Goal: Information Seeking & Learning: Learn about a topic

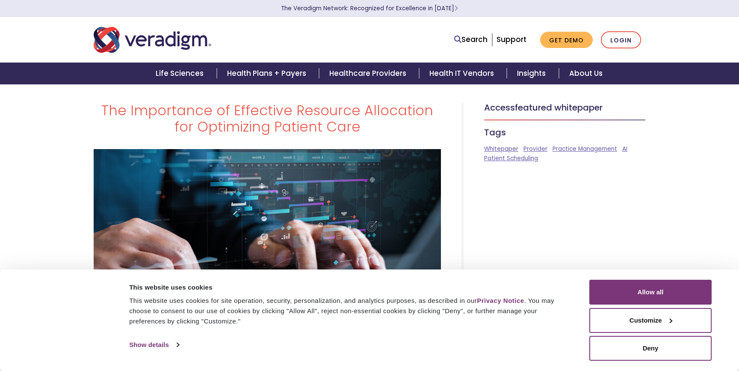
scroll to position [3, 0]
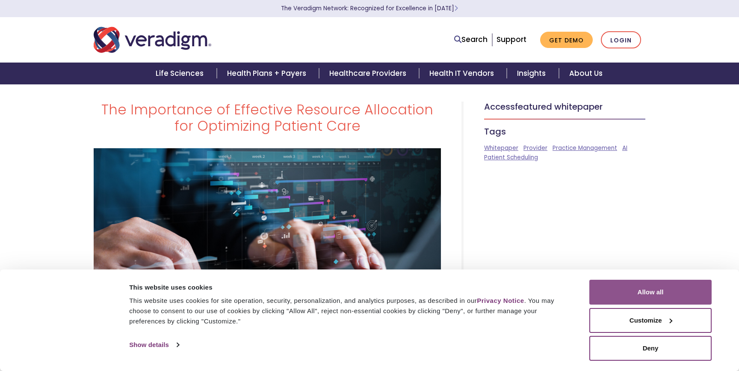
click at [658, 288] on button "Allow all" at bounding box center [651, 291] width 122 height 25
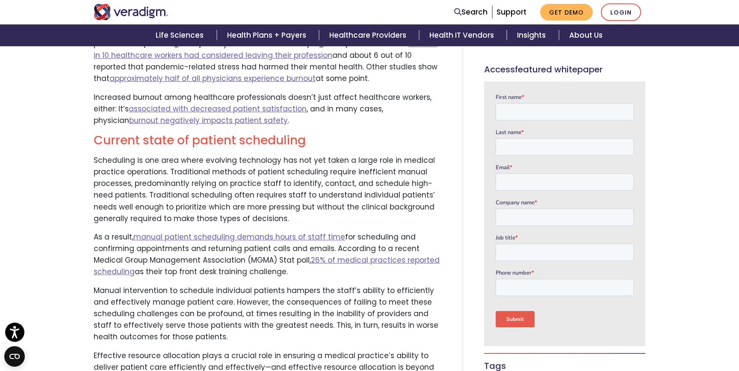
scroll to position [769, 0]
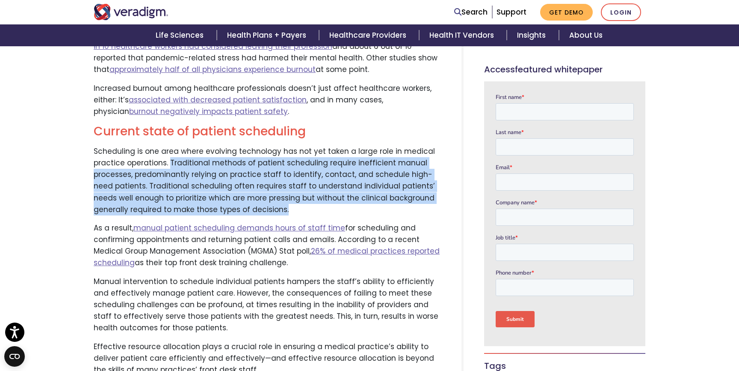
drag, startPoint x: 168, startPoint y: 139, endPoint x: 274, endPoint y: 183, distance: 114.9
click at [274, 183] on p "Scheduling is one area where evolving technology has not yet taken a large role…" at bounding box center [267, 181] width 347 height 70
copy p "Traditional methods of patient scheduling require inefficient manual processes,…"
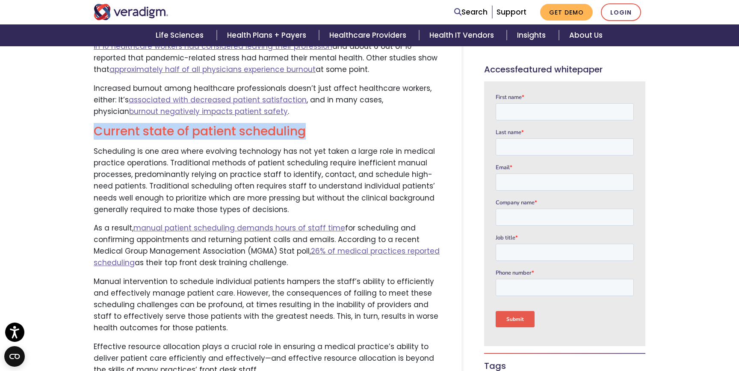
drag, startPoint x: 312, startPoint y: 107, endPoint x: 73, endPoint y: 109, distance: 239.2
click at [73, 109] on div "The Importance of Effective Resource Allocation for Optimizing Patient Care Fea…" at bounding box center [369, 181] width 739 height 1733
copy h2 "Current state of patient scheduling"
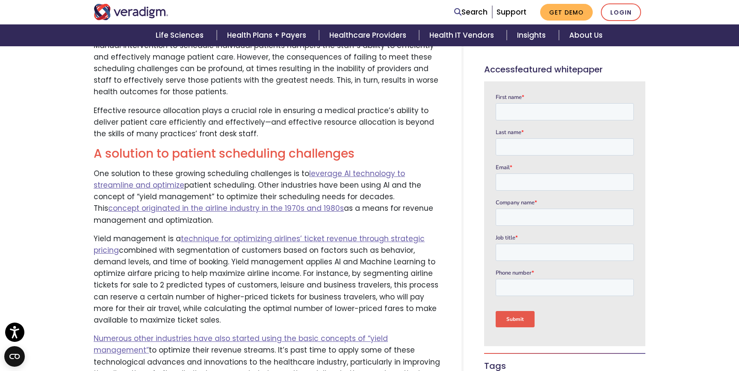
scroll to position [1010, 0]
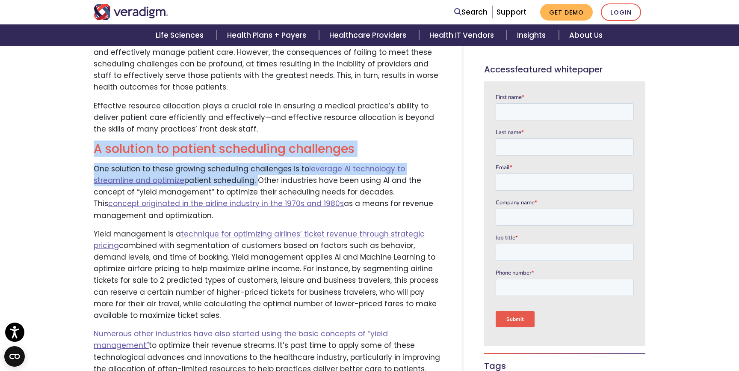
drag, startPoint x: 94, startPoint y: 126, endPoint x: 213, endPoint y: 156, distance: 122.8
click at [213, 156] on div "When it comes to getting the right patients in to see the right physicians at t…" at bounding box center [267, 53] width 360 height 1339
copy div "A solution to patient scheduling challenges One solution to these growing sched…"
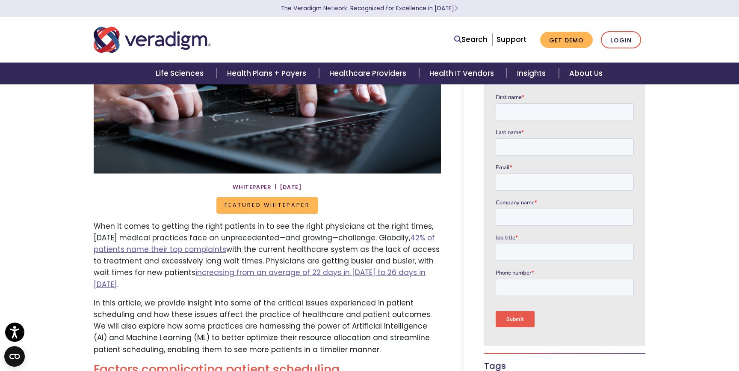
scroll to position [0, 0]
